Goal: Transaction & Acquisition: Purchase product/service

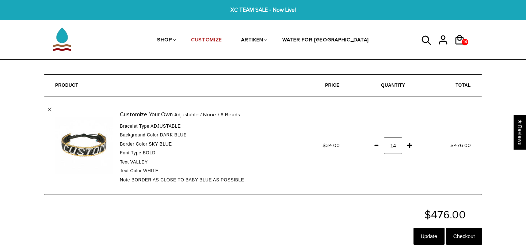
click at [409, 143] on span at bounding box center [410, 145] width 12 height 13
click at [375, 145] on span at bounding box center [376, 145] width 12 height 13
click at [421, 231] on input "Update" at bounding box center [429, 236] width 31 height 17
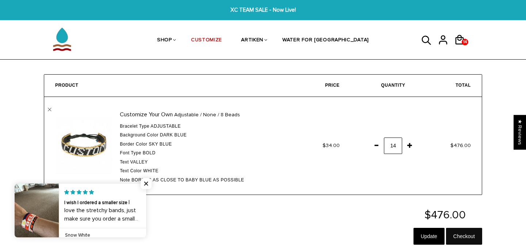
click at [477, 233] on input "Checkout" at bounding box center [464, 236] width 36 height 17
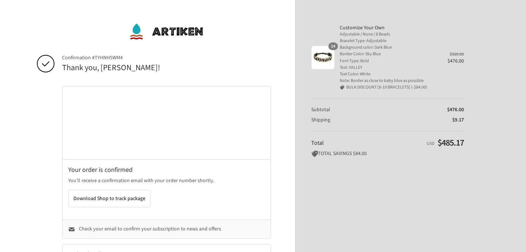
click at [335, 156] on span "TOTAL SAVINGS" at bounding box center [331, 153] width 41 height 7
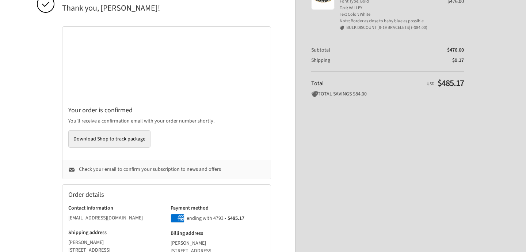
scroll to position [61, 0]
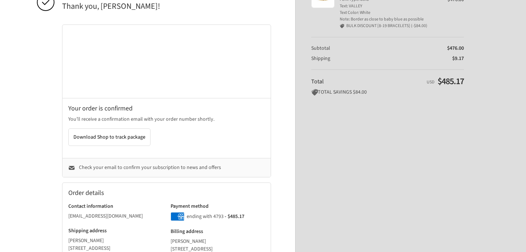
click at [178, 166] on span "Check your email to confirm your subscription to news and offers" at bounding box center [150, 167] width 142 height 7
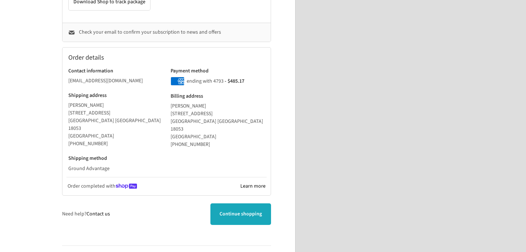
scroll to position [201, 0]
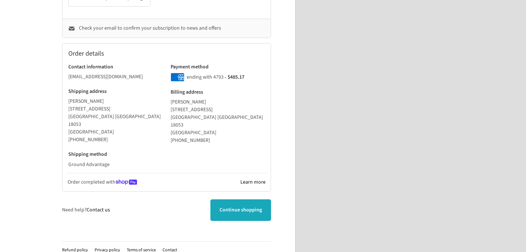
click at [103, 206] on link "Contact us" at bounding box center [98, 209] width 23 height 7
